Goal: Task Accomplishment & Management: Manage account settings

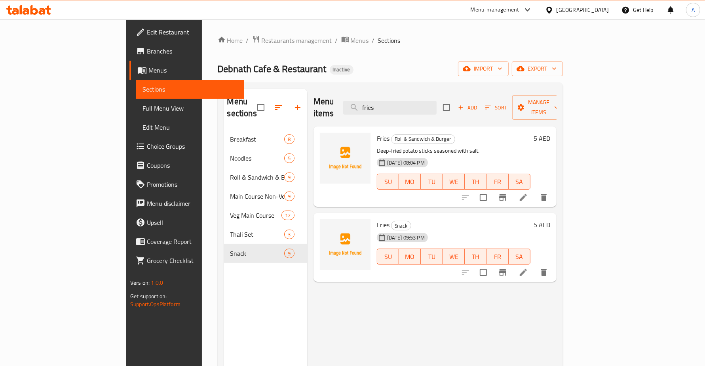
type input "fries"
click at [535, 265] on li at bounding box center [523, 272] width 22 height 14
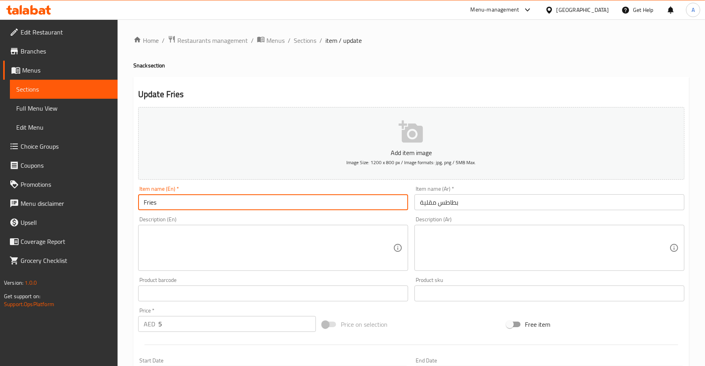
click at [320, 201] on input "Fries" at bounding box center [273, 202] width 270 height 16
type input "Fries snack"
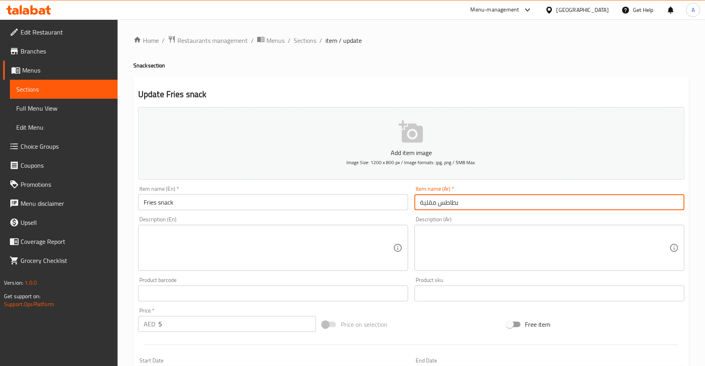
click at [551, 208] on input "بطاطس مقلية" at bounding box center [550, 202] width 270 height 16
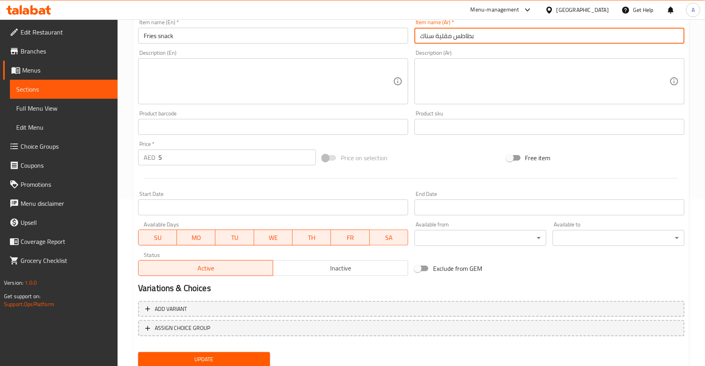
scroll to position [192, 0]
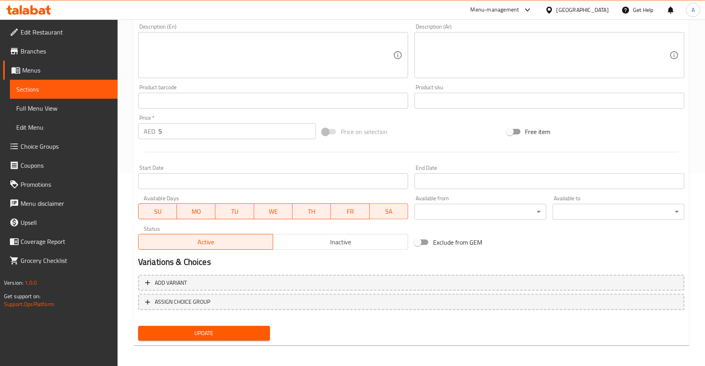
type input "بطاطس مقلية سناك"
click at [191, 329] on span "Update" at bounding box center [204, 333] width 119 height 10
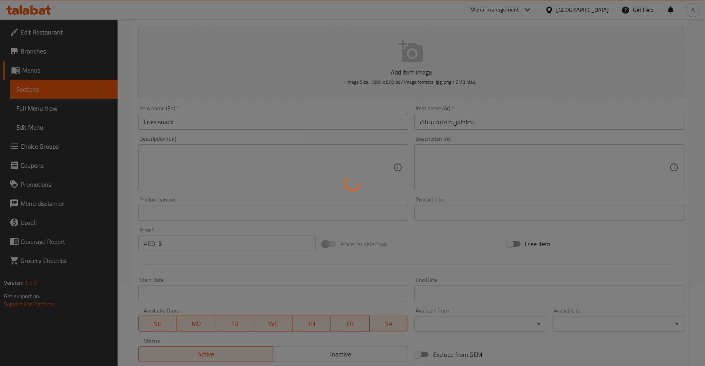
scroll to position [0, 0]
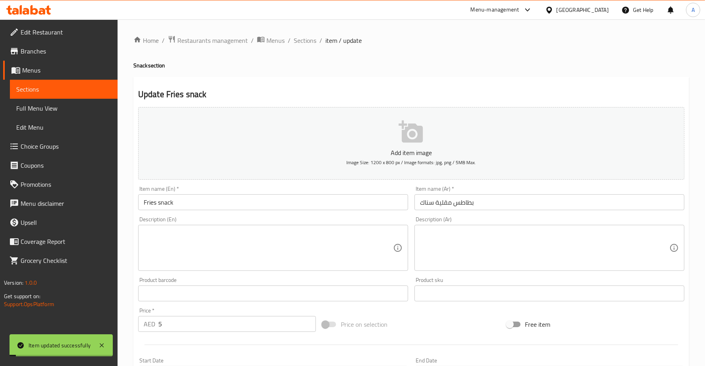
click at [301, 33] on div "Home / Restaurants management / Menus / Sections / item / update Snack section …" at bounding box center [412, 289] width 588 height 540
click at [301, 40] on span "Sections" at bounding box center [305, 41] width 23 height 10
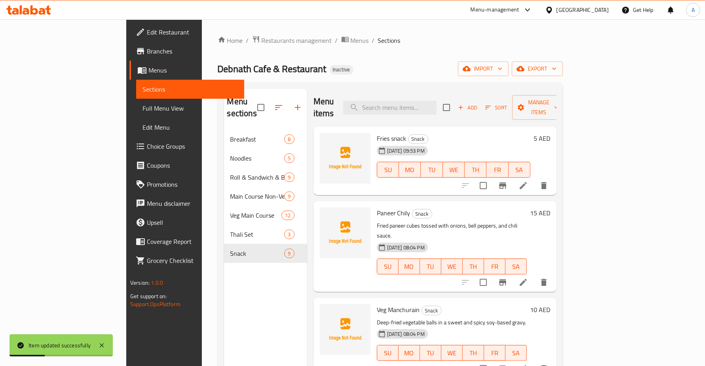
click at [563, 59] on div "Home / Restaurants management / Menus / Sections Debnath Cafe & Restaurant Inac…" at bounding box center [390, 247] width 345 height 425
click at [503, 64] on span "import" at bounding box center [484, 69] width 38 height 10
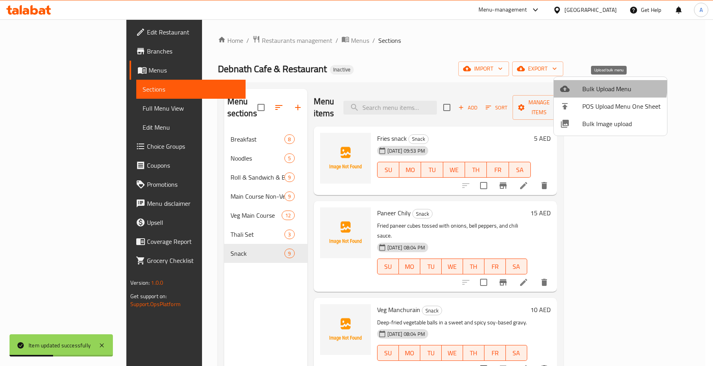
click at [597, 85] on span "Bulk Upload Menu" at bounding box center [621, 89] width 78 height 10
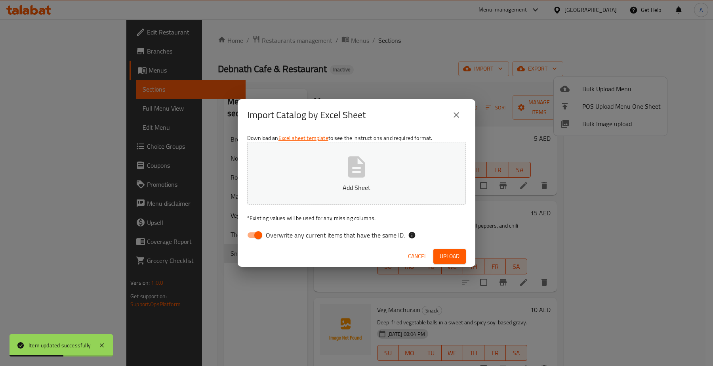
click at [362, 238] on span "Overwrite any current items that have the same ID." at bounding box center [335, 235] width 139 height 10
click at [281, 238] on input "Overwrite any current items that have the same ID." at bounding box center [258, 234] width 45 height 15
checkbox input "false"
click at [444, 253] on span "Upload" at bounding box center [450, 256] width 20 height 10
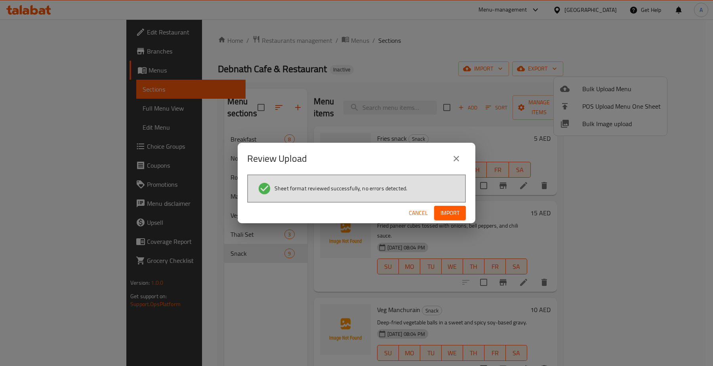
click at [460, 211] on button "Import" at bounding box center [450, 213] width 32 height 15
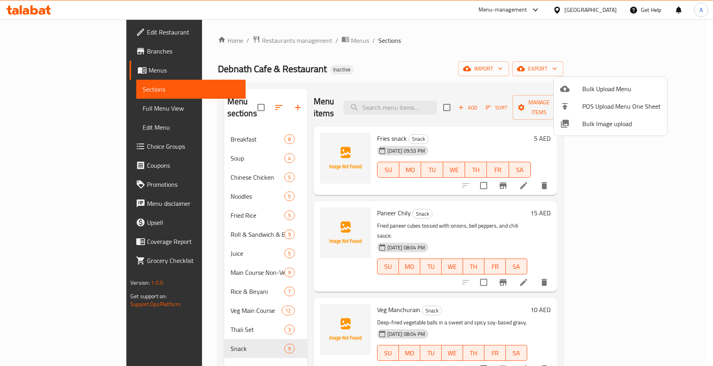
click at [30, 107] on div at bounding box center [356, 183] width 713 height 366
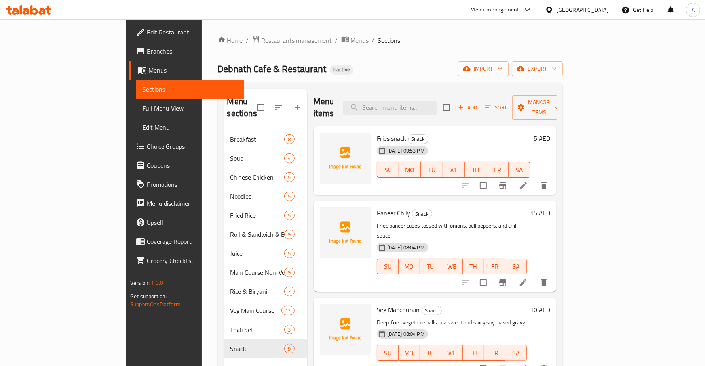
click at [143, 107] on span "Full Menu View" at bounding box center [190, 108] width 95 height 10
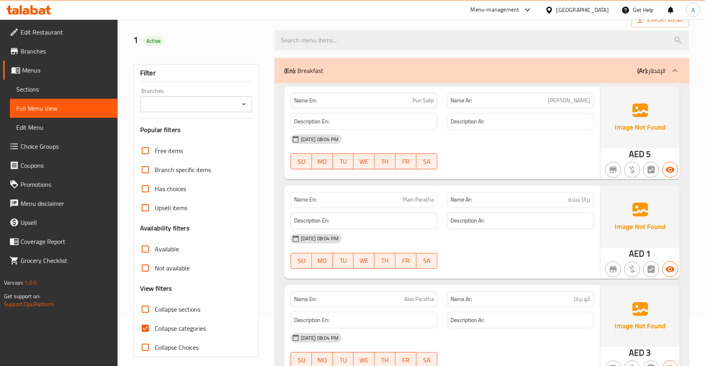
scroll to position [148, 0]
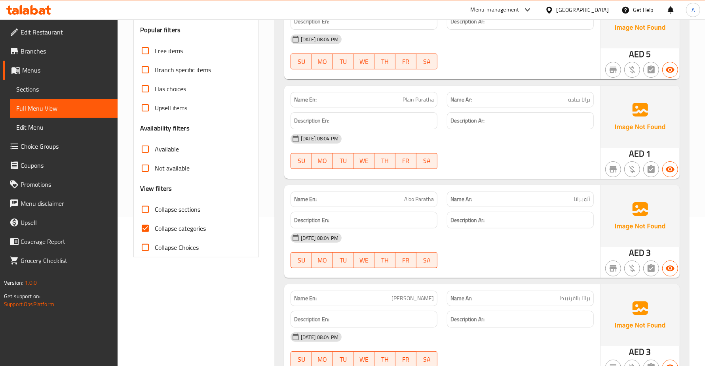
click at [139, 228] on input "Collapse categories" at bounding box center [145, 228] width 19 height 19
checkbox input "false"
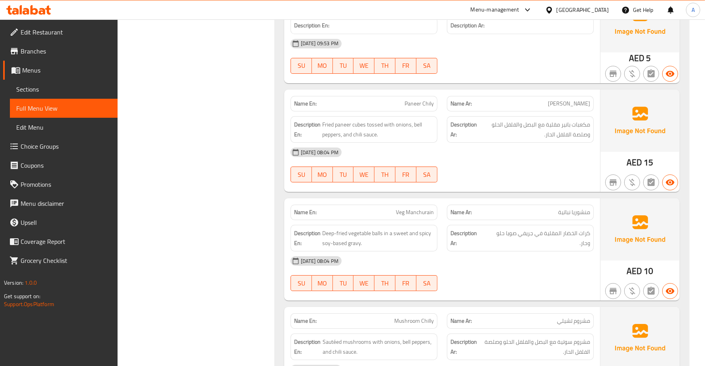
drag, startPoint x: 492, startPoint y: 78, endPoint x: 497, endPoint y: 285, distance: 207.2
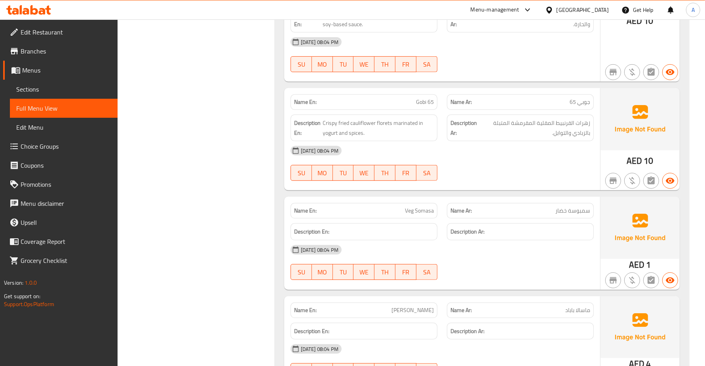
drag, startPoint x: 515, startPoint y: 251, endPoint x: 477, endPoint y: 18, distance: 235.9
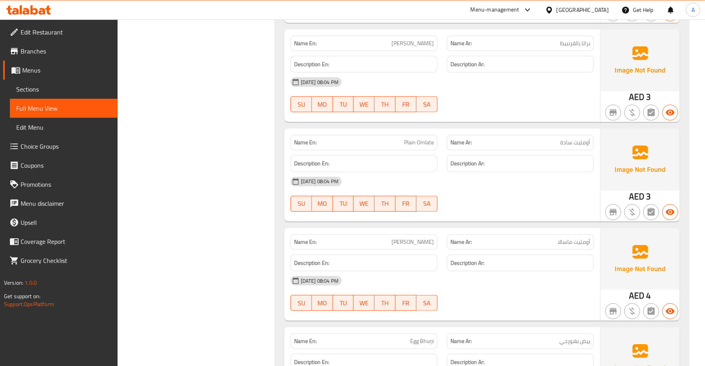
scroll to position [0, 0]
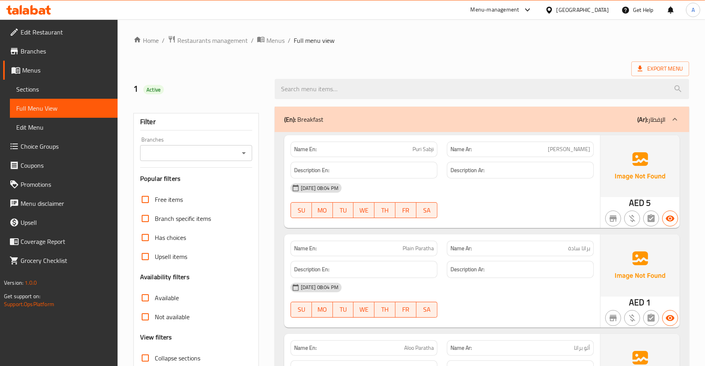
drag, startPoint x: 518, startPoint y: 175, endPoint x: 490, endPoint y: 58, distance: 120.4
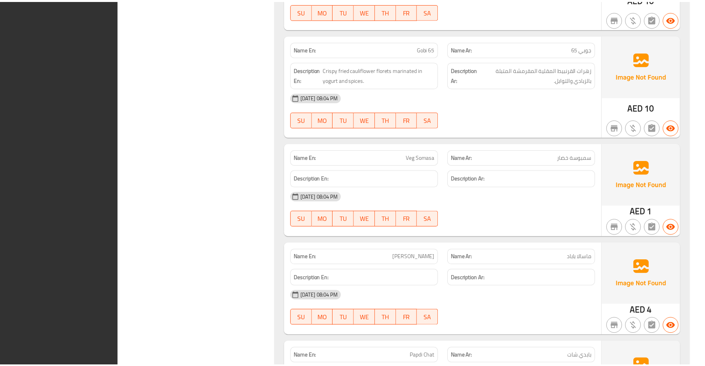
scroll to position [8972, 0]
